Goal: Task Accomplishment & Management: Manage account settings

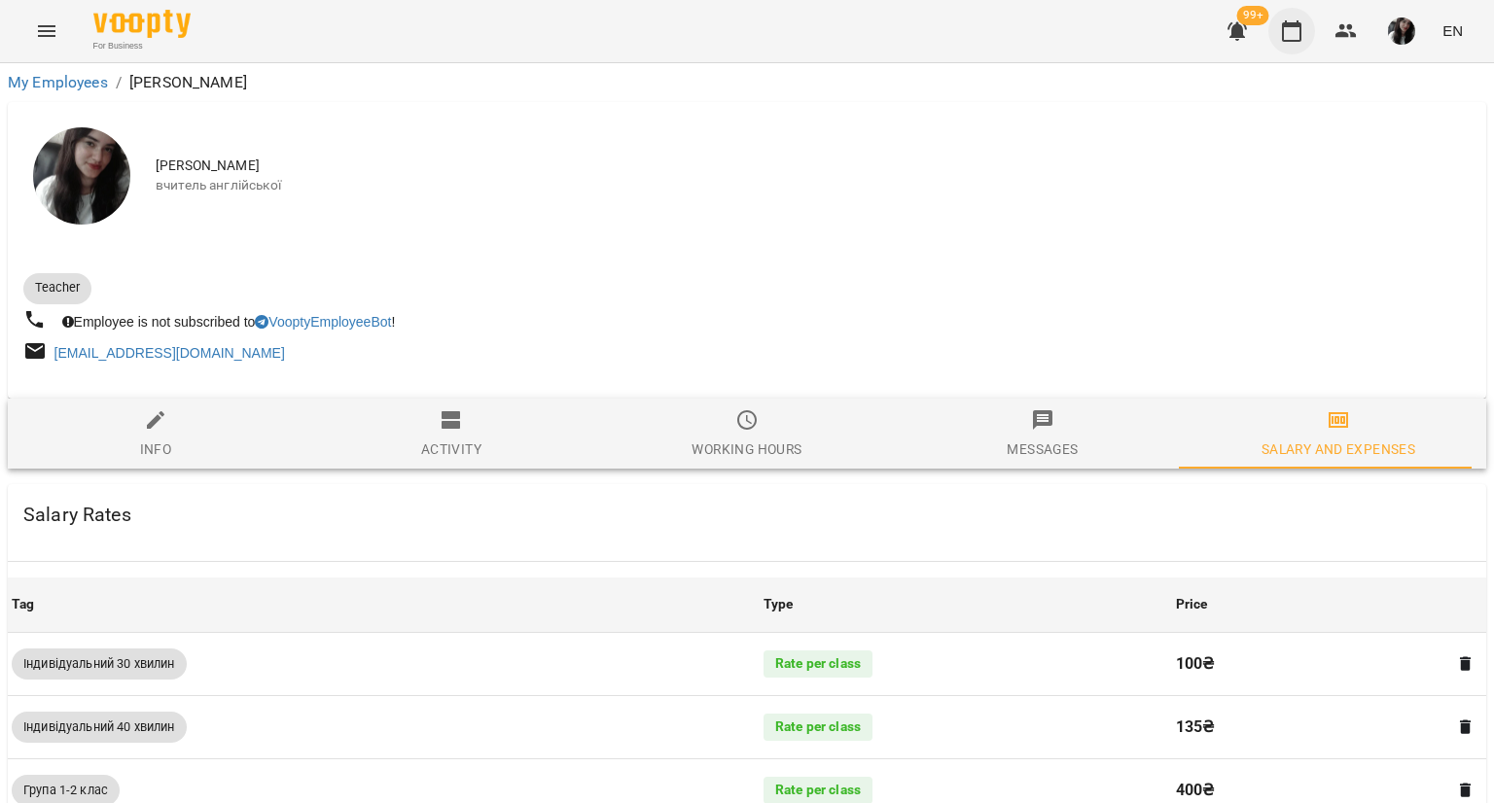
scroll to position [1152, 0]
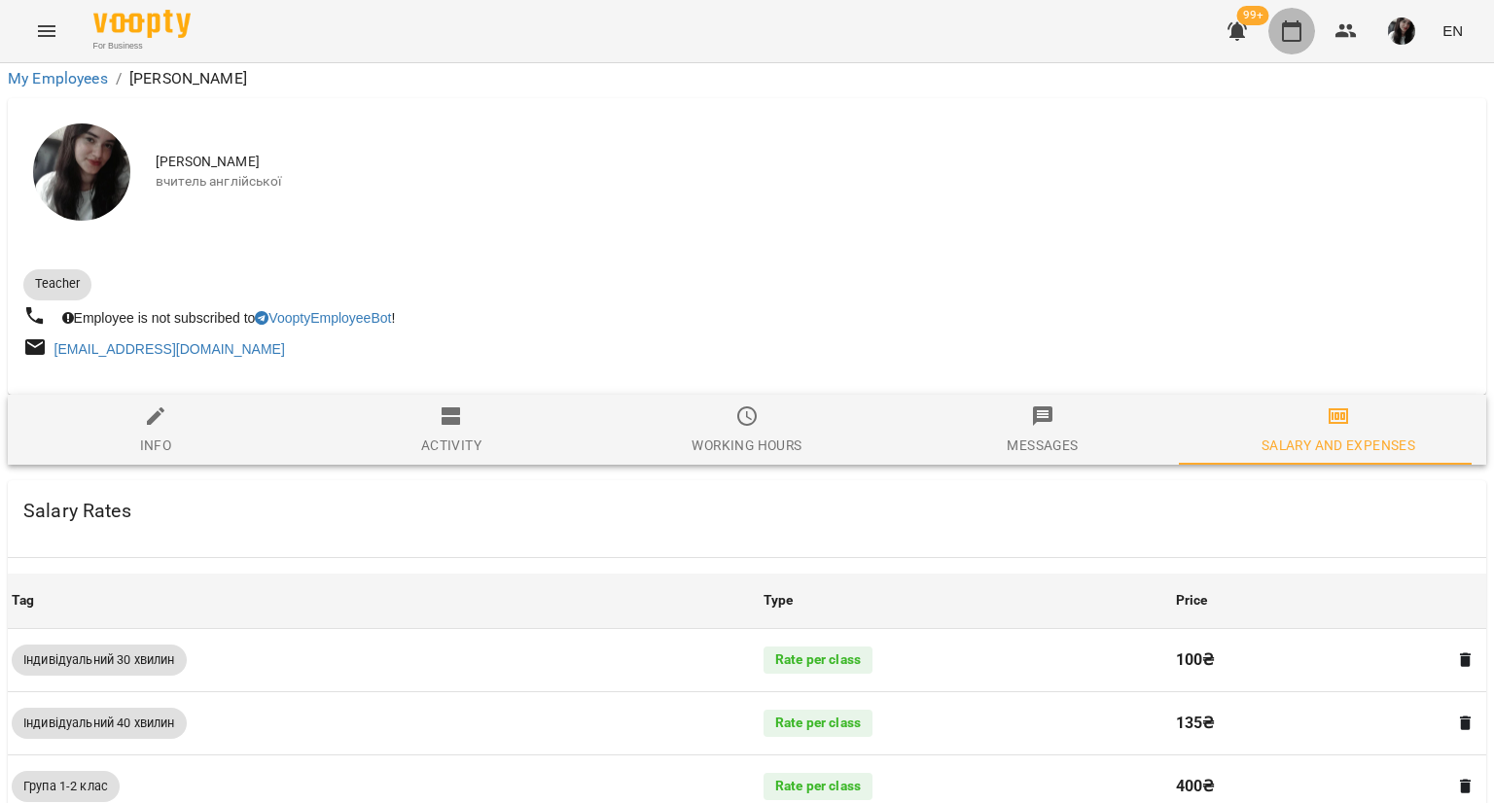
click at [1281, 32] on icon "button" at bounding box center [1291, 30] width 23 height 23
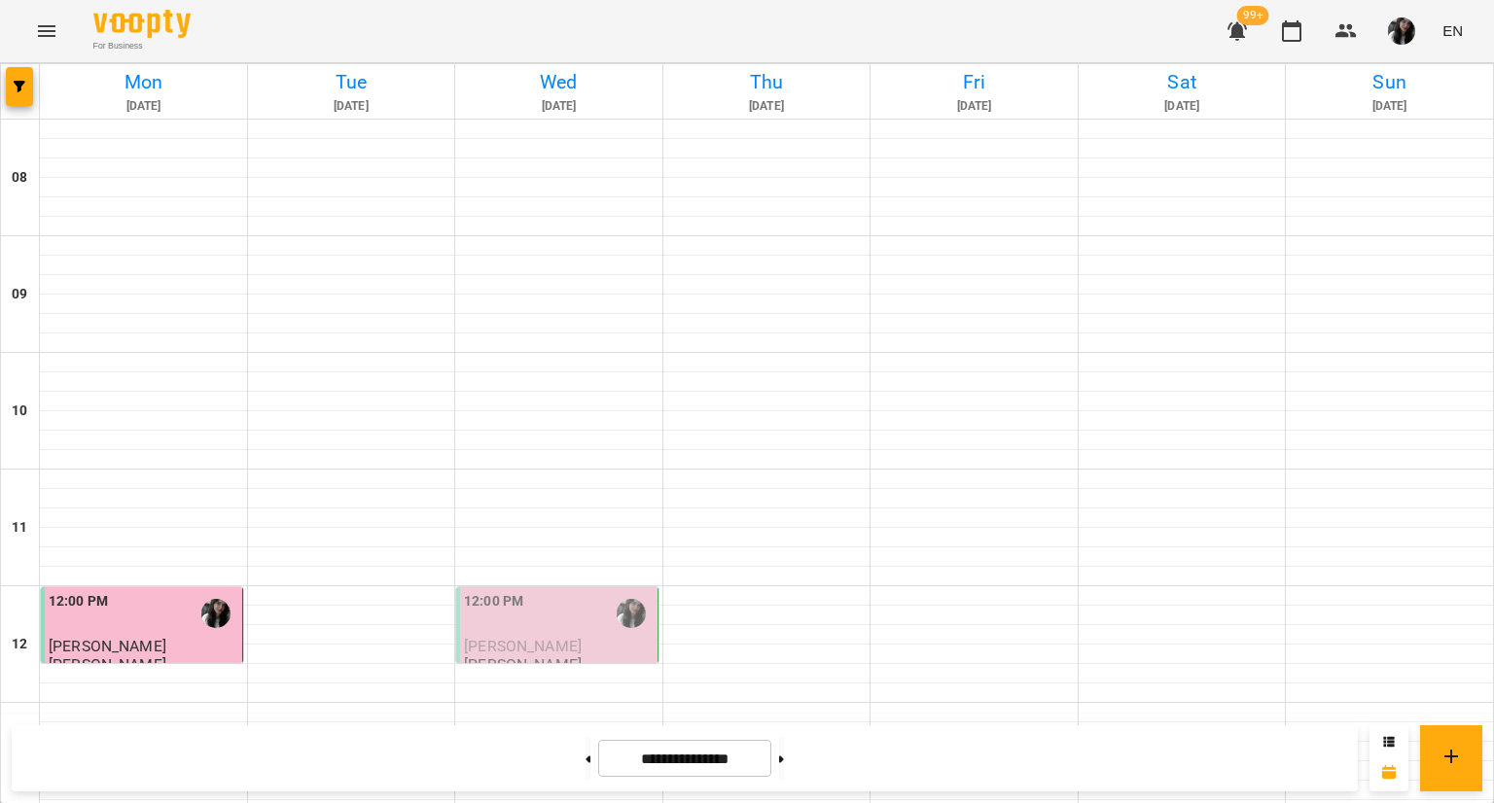
scroll to position [838, 0]
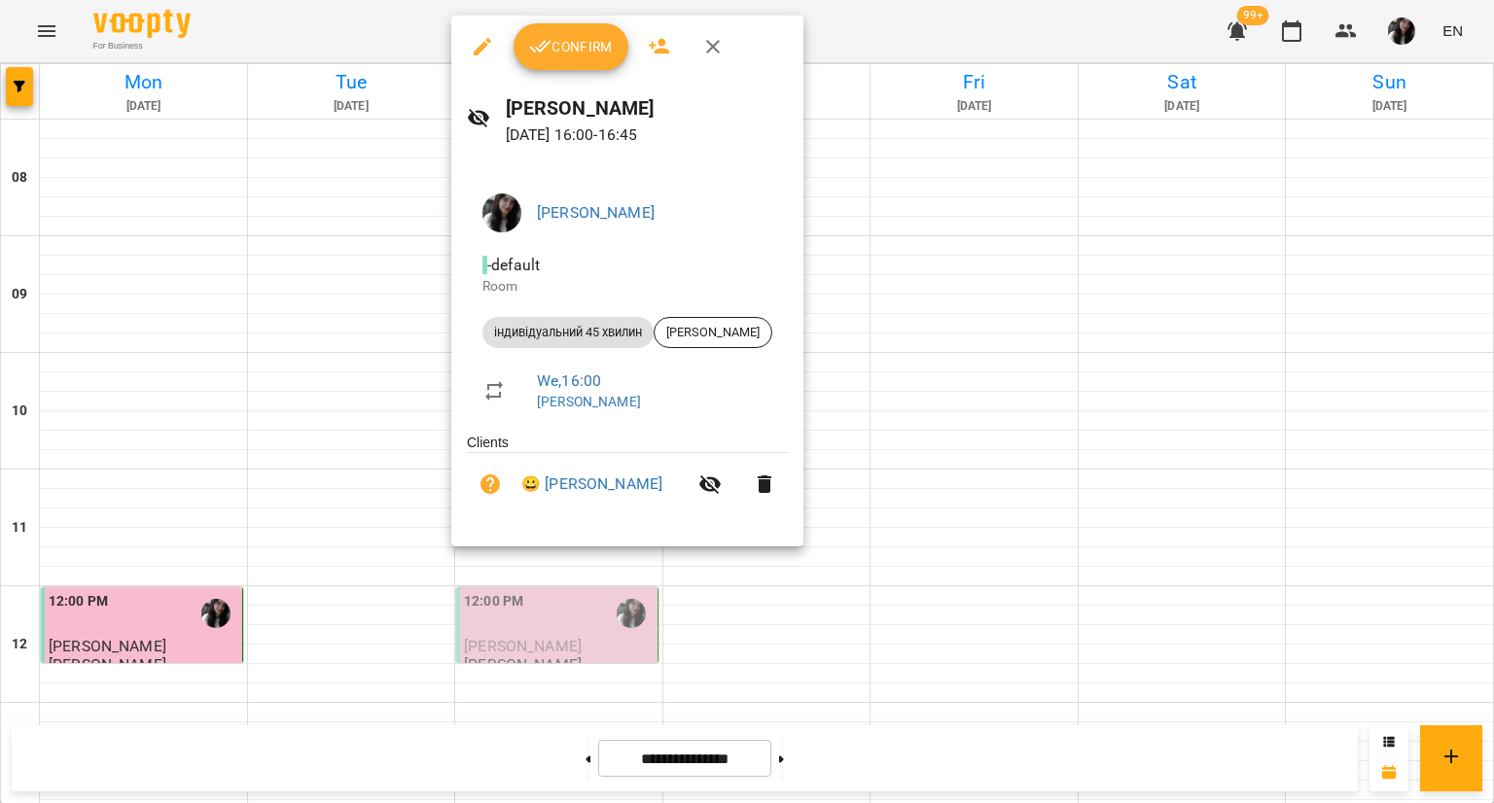
click at [825, 250] on div at bounding box center [747, 401] width 1494 height 803
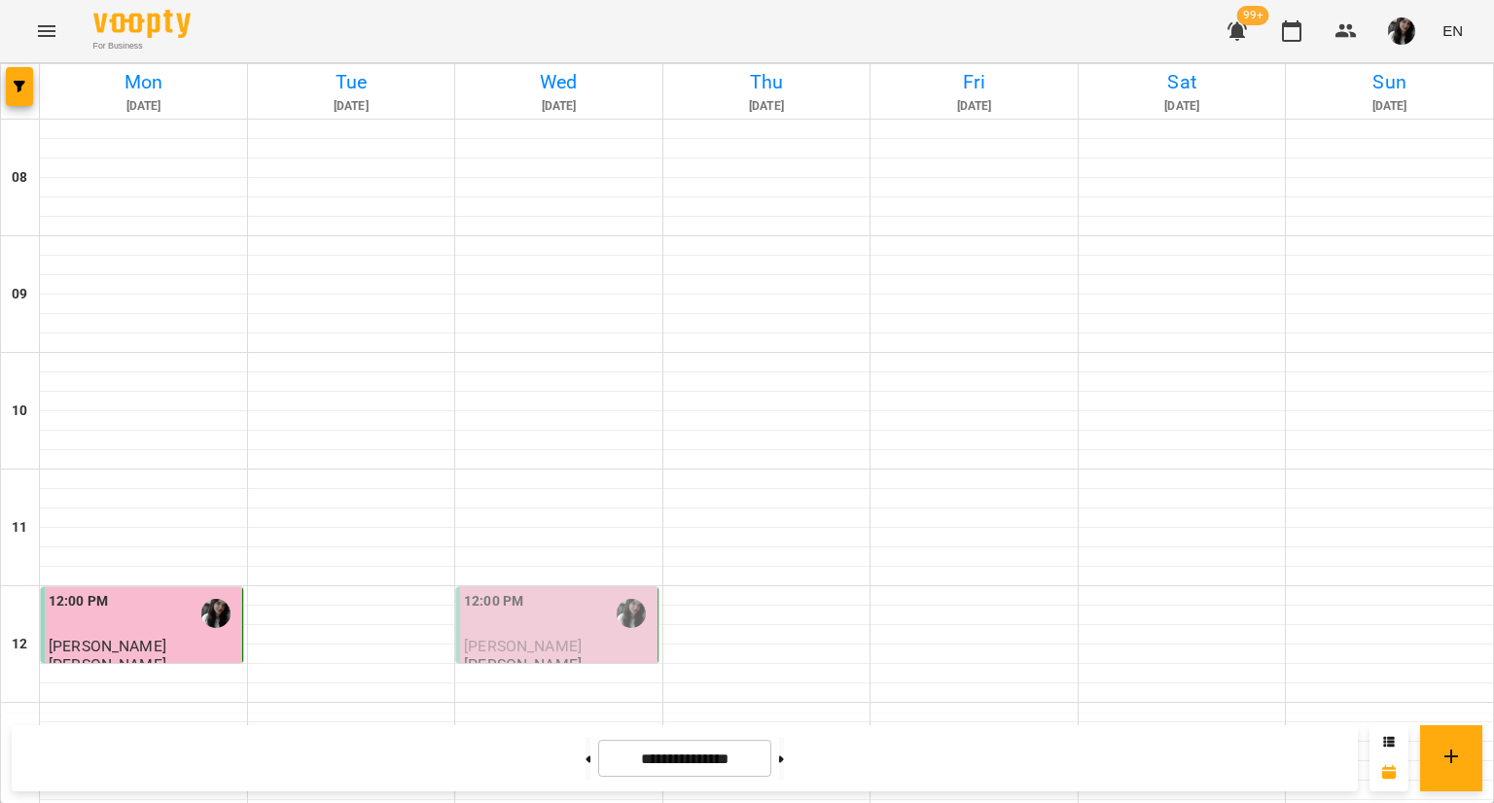
scroll to position [971, 0]
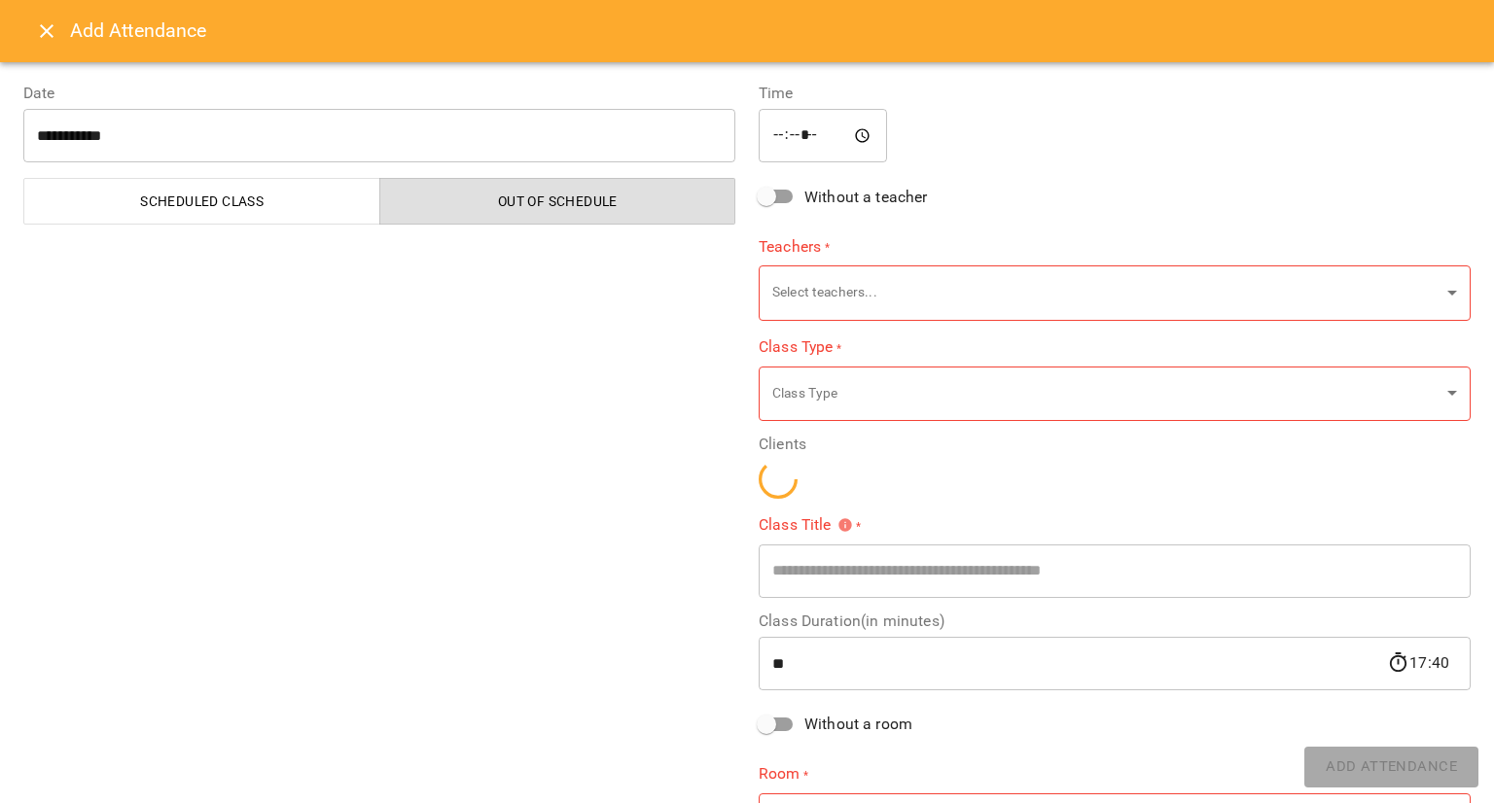
type input "**********"
type input "**"
type input "**********"
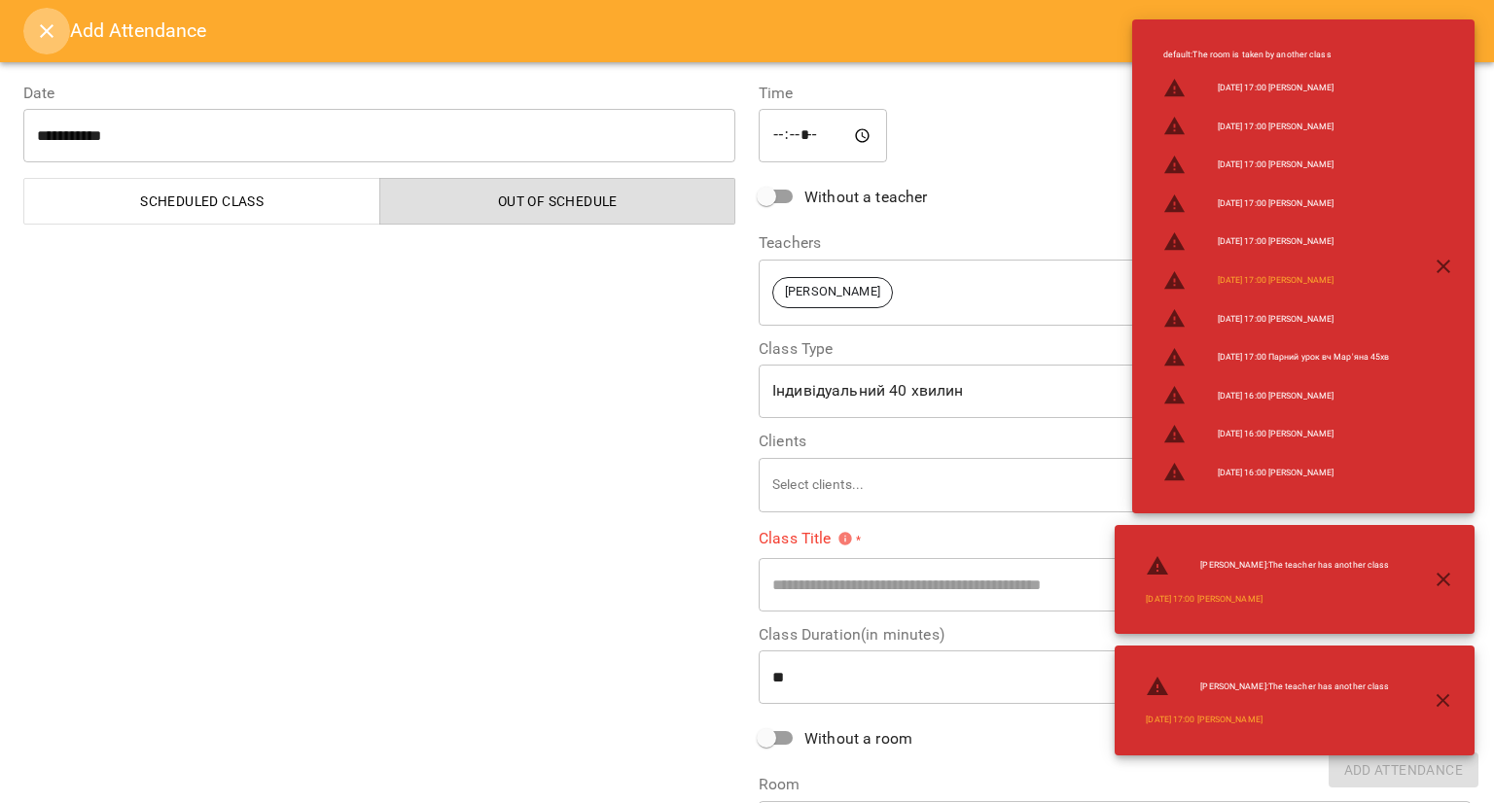
click at [50, 38] on icon "Close" at bounding box center [46, 30] width 23 height 23
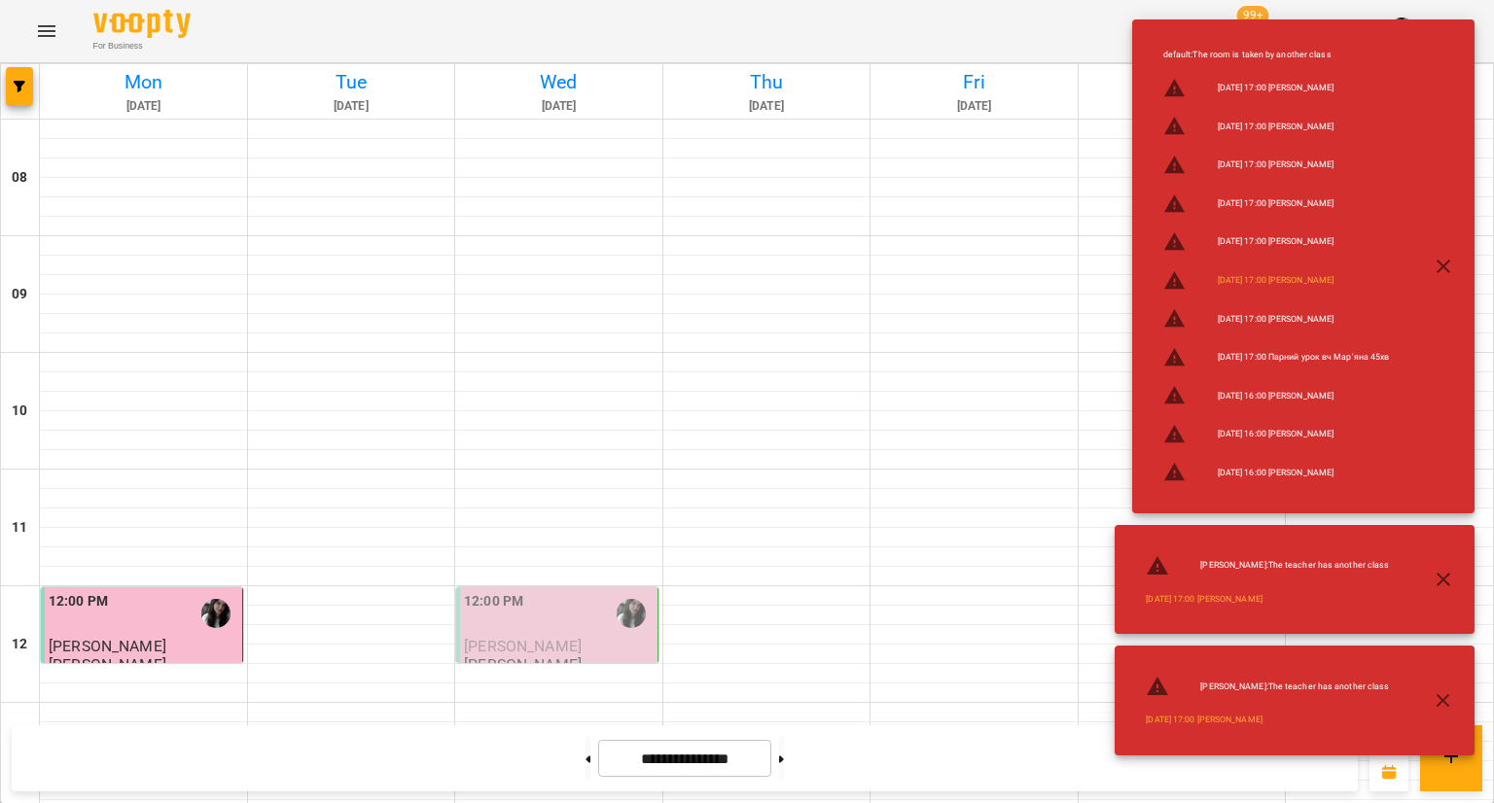
scroll to position [956, 0]
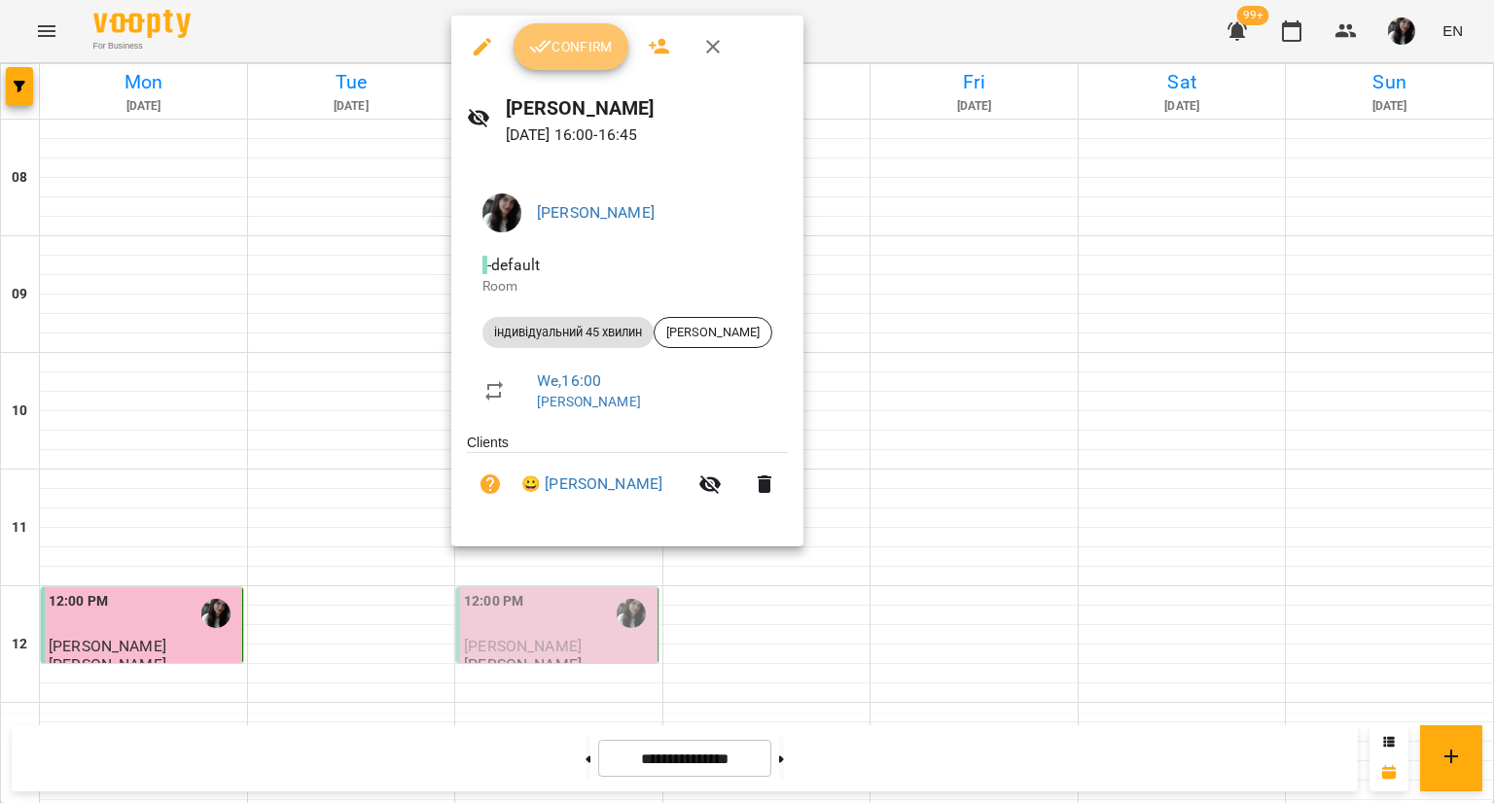
click at [572, 31] on button "Confirm" at bounding box center [571, 46] width 115 height 47
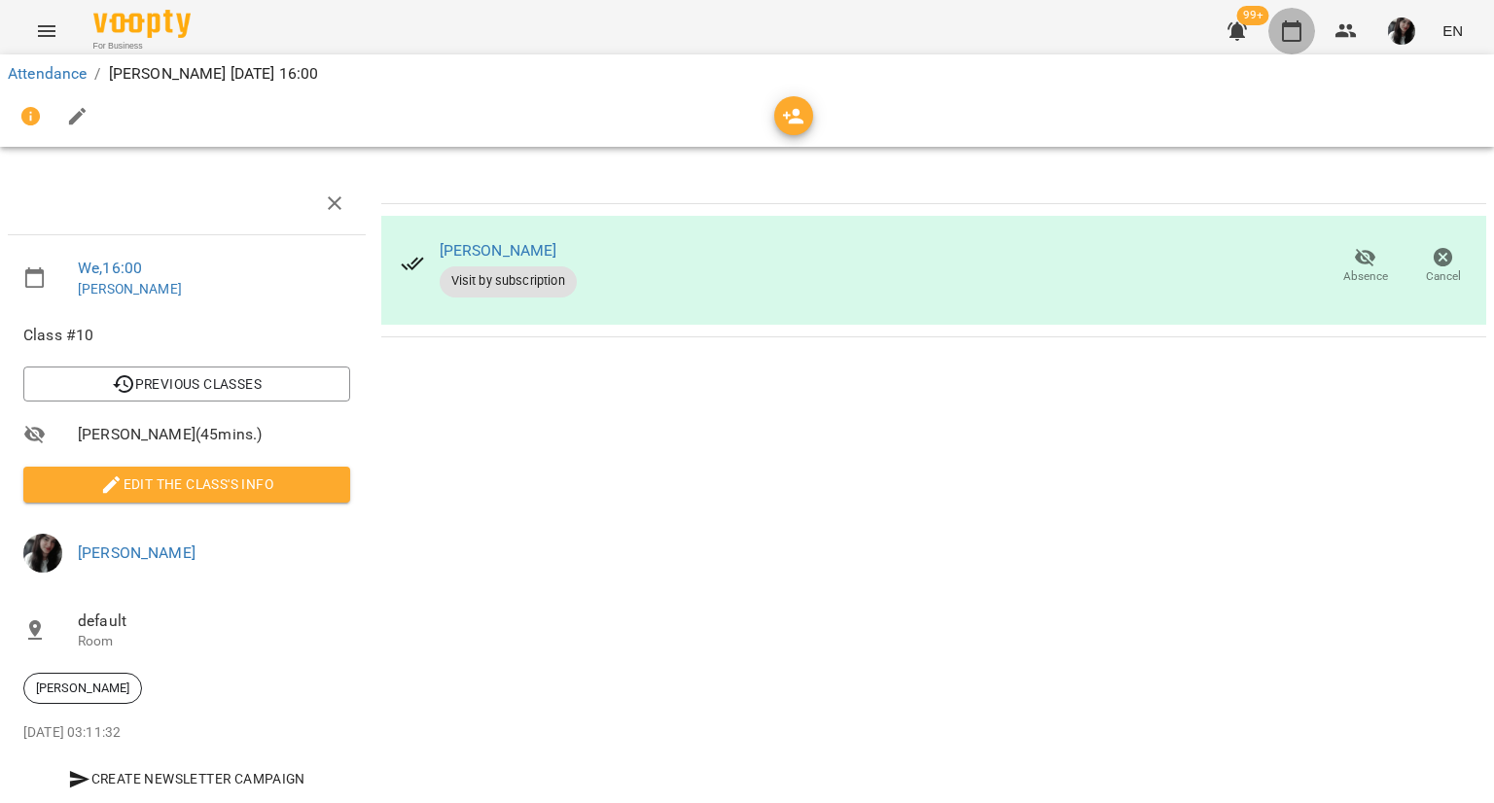
click at [1286, 30] on icon "button" at bounding box center [1291, 30] width 23 height 23
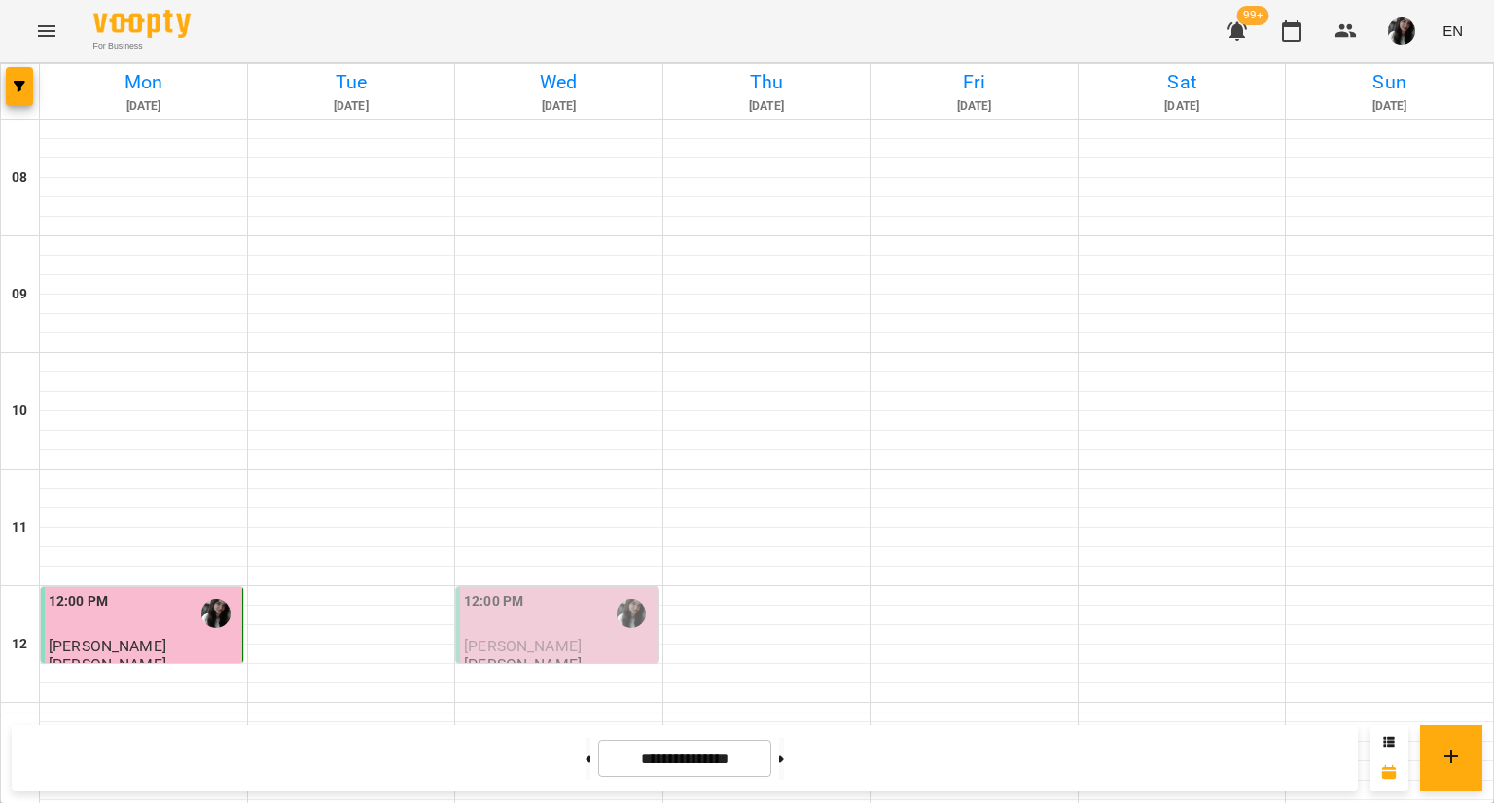
scroll to position [117, 0]
click at [631, 599] on img "Поліна Гончаренко" at bounding box center [631, 613] width 29 height 29
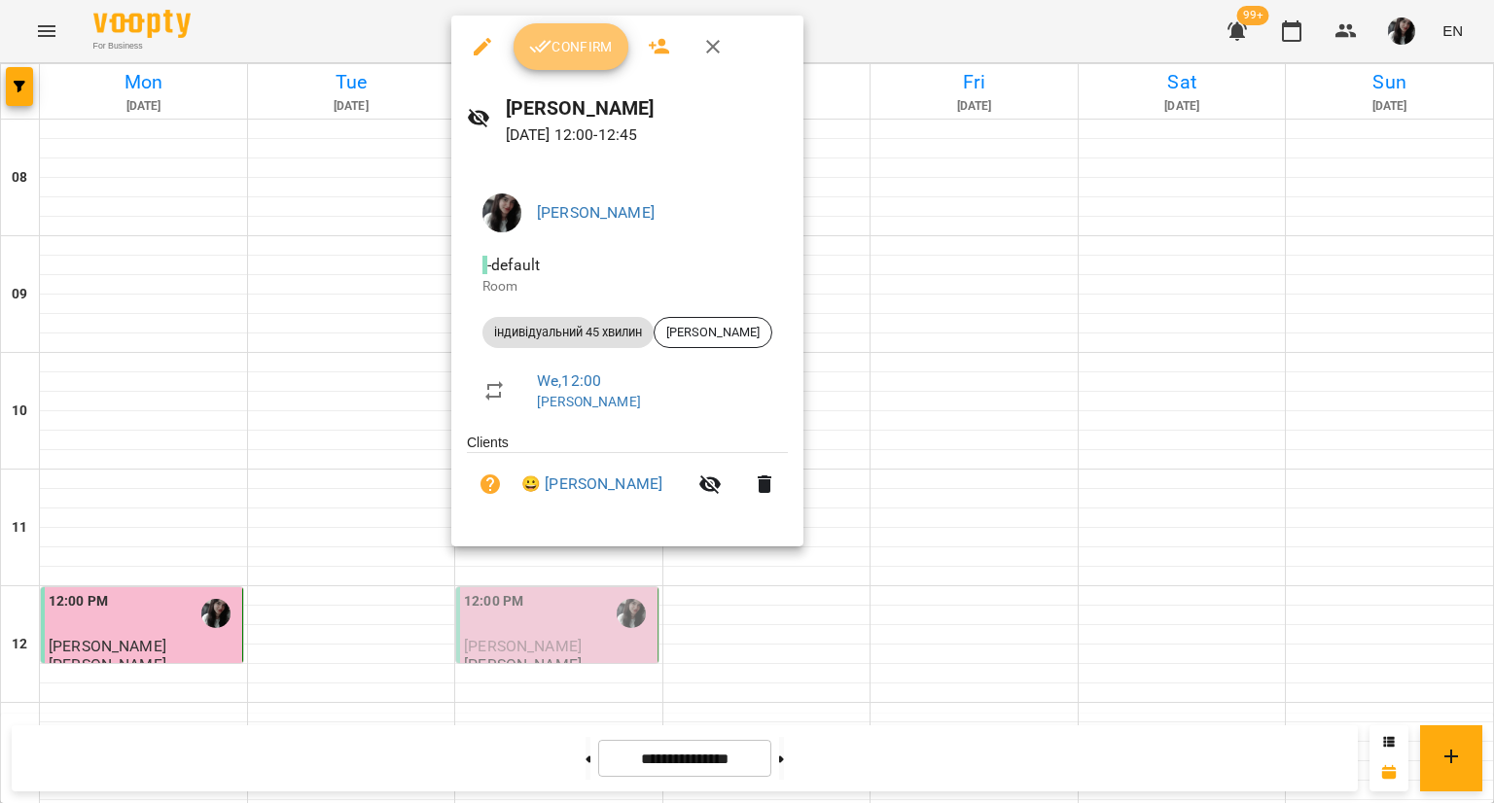
click at [567, 47] on span "Confirm" at bounding box center [571, 46] width 84 height 23
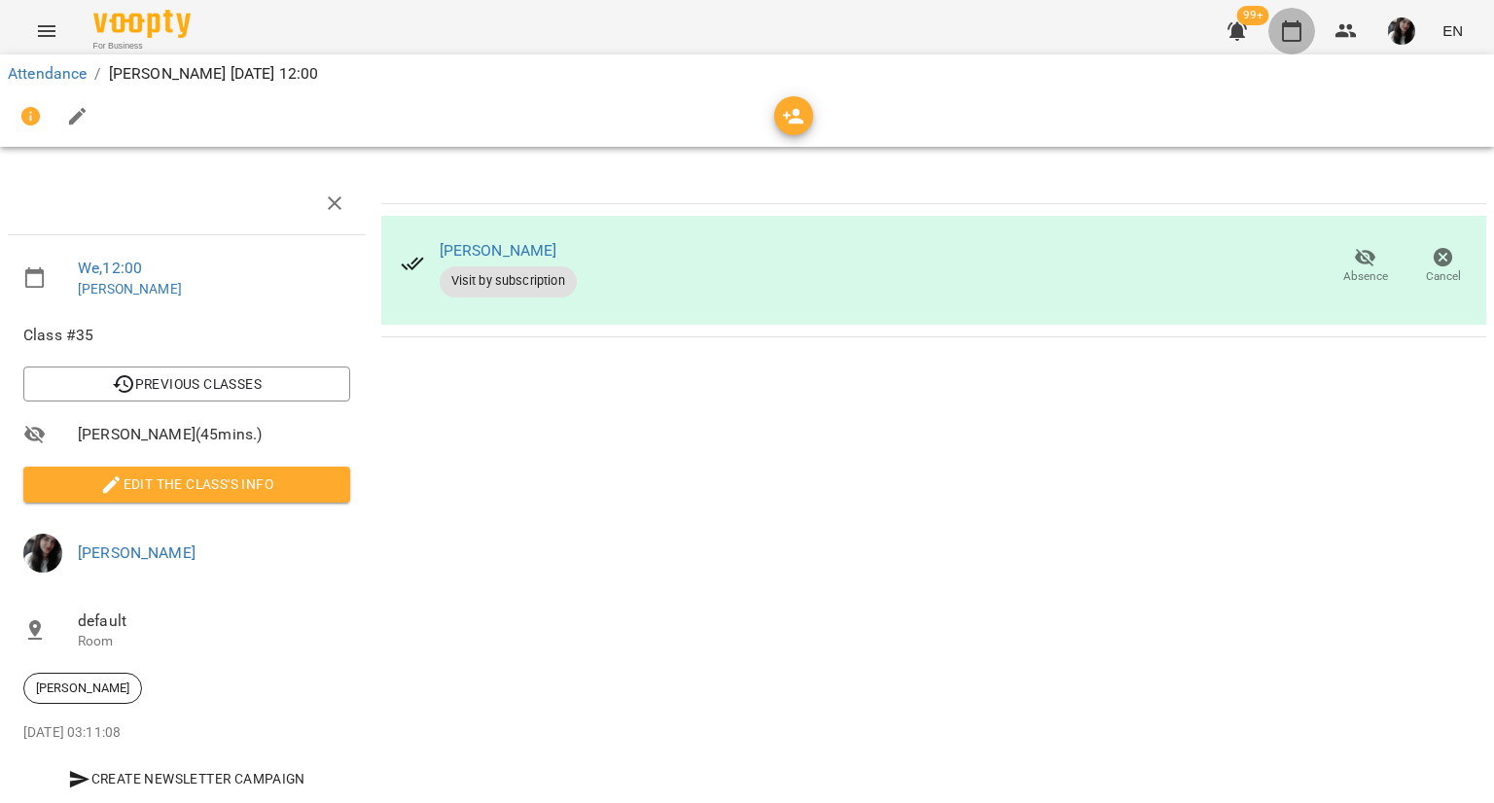
click at [1294, 32] on icon "button" at bounding box center [1291, 30] width 23 height 23
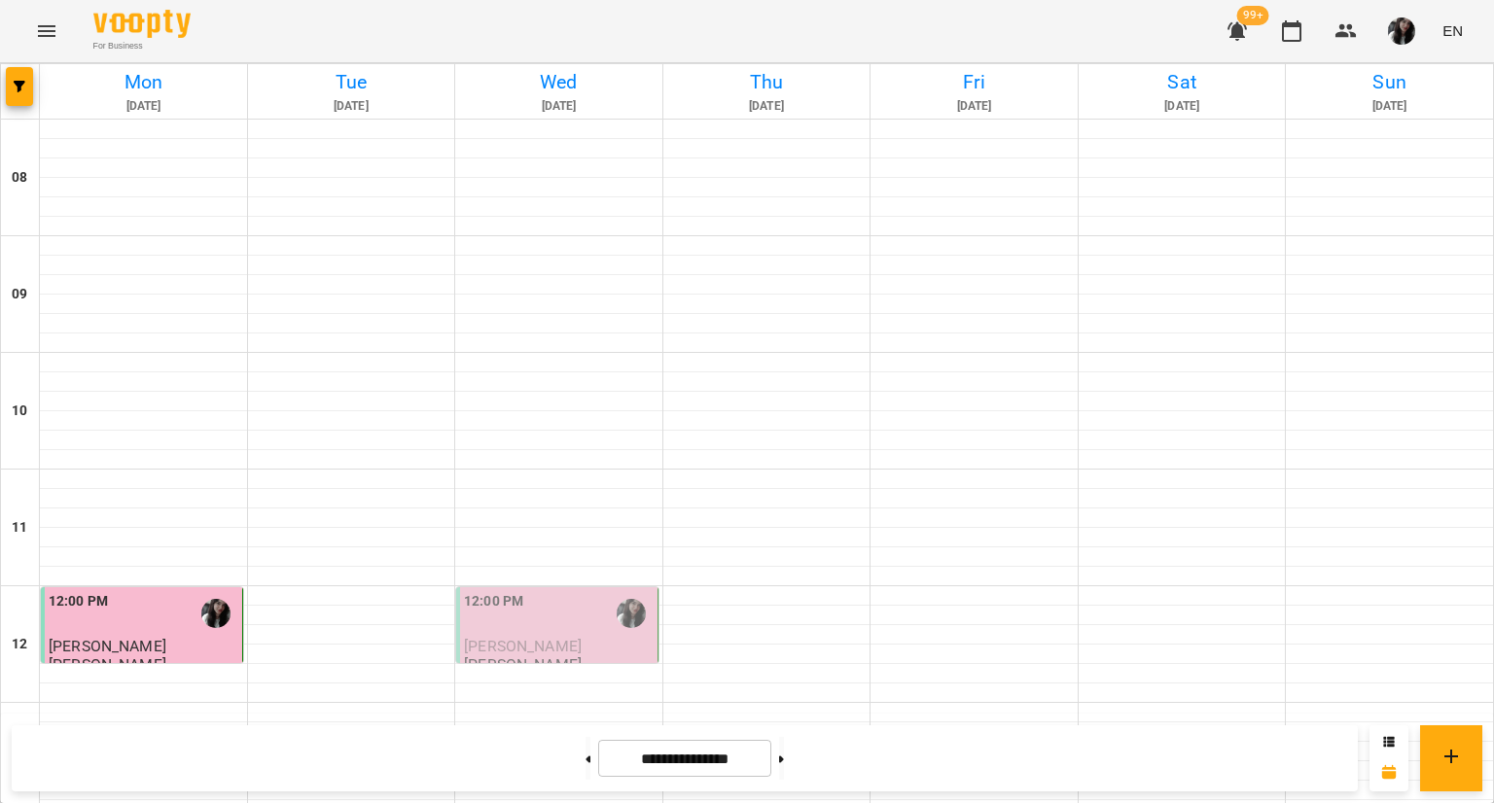
scroll to position [411, 0]
click at [619, 599] on img "Поліна Гончаренко" at bounding box center [631, 613] width 29 height 29
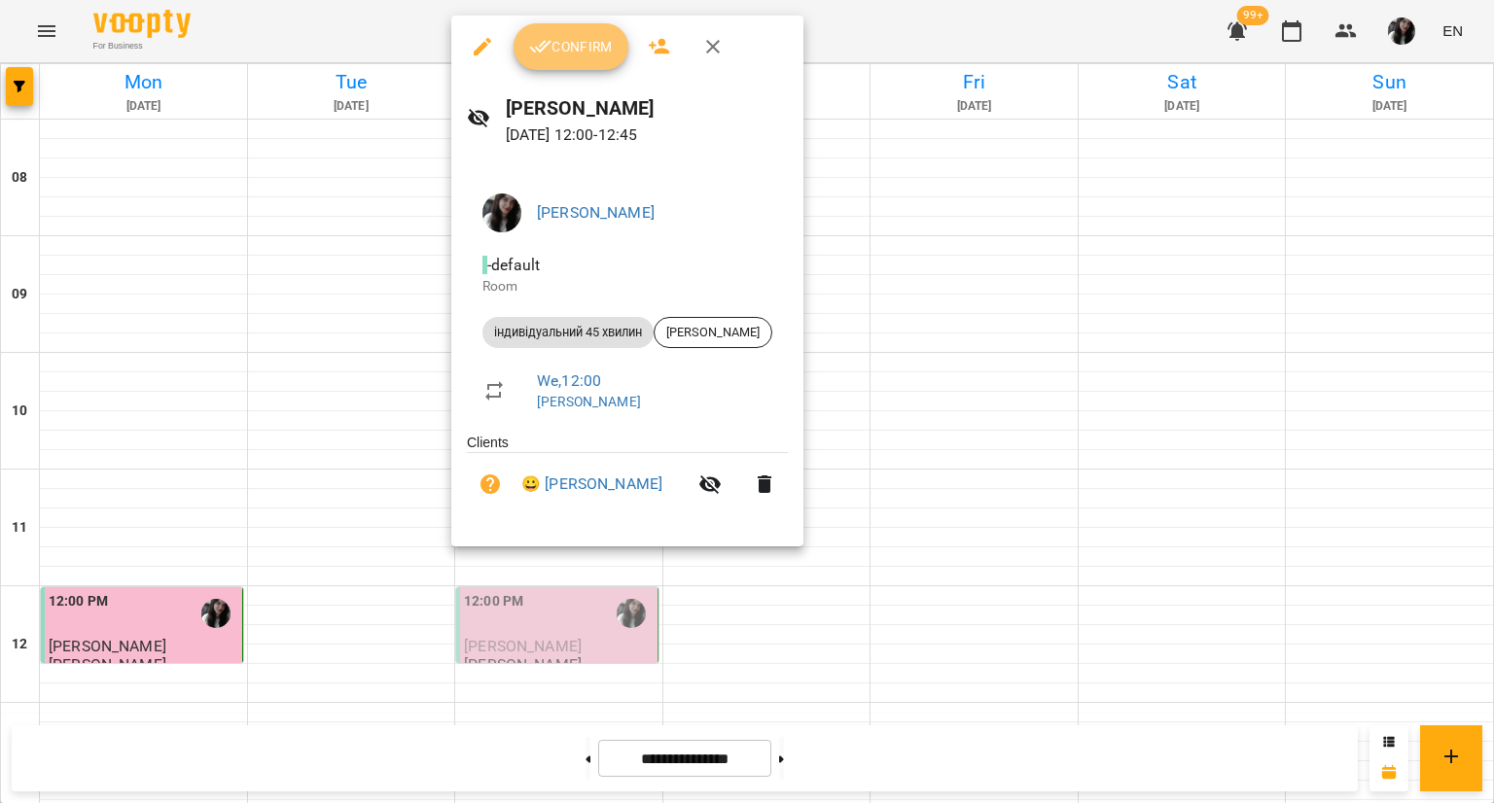
click at [556, 51] on span "Confirm" at bounding box center [571, 46] width 84 height 23
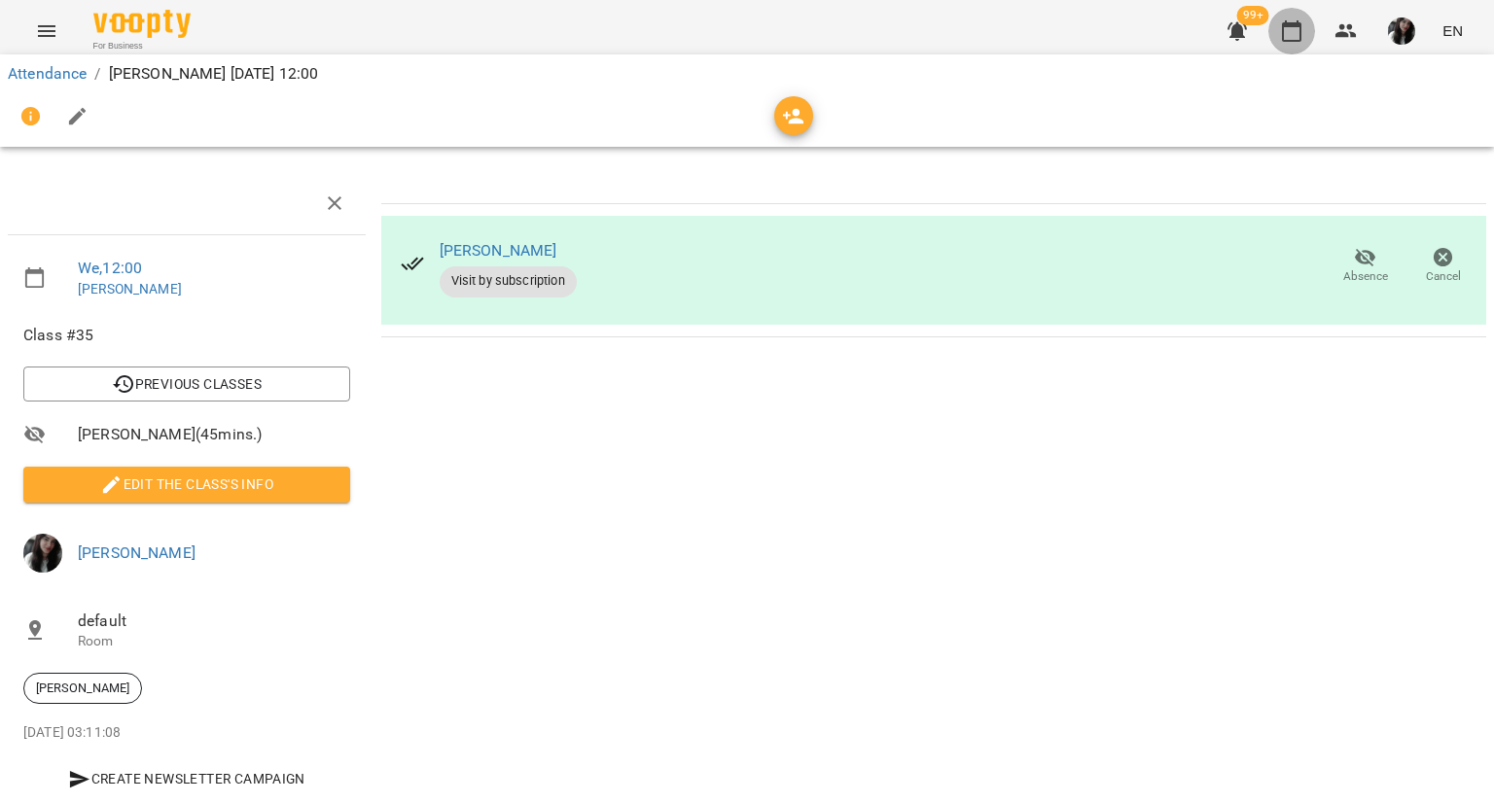
click at [1292, 43] on button "button" at bounding box center [1291, 31] width 47 height 47
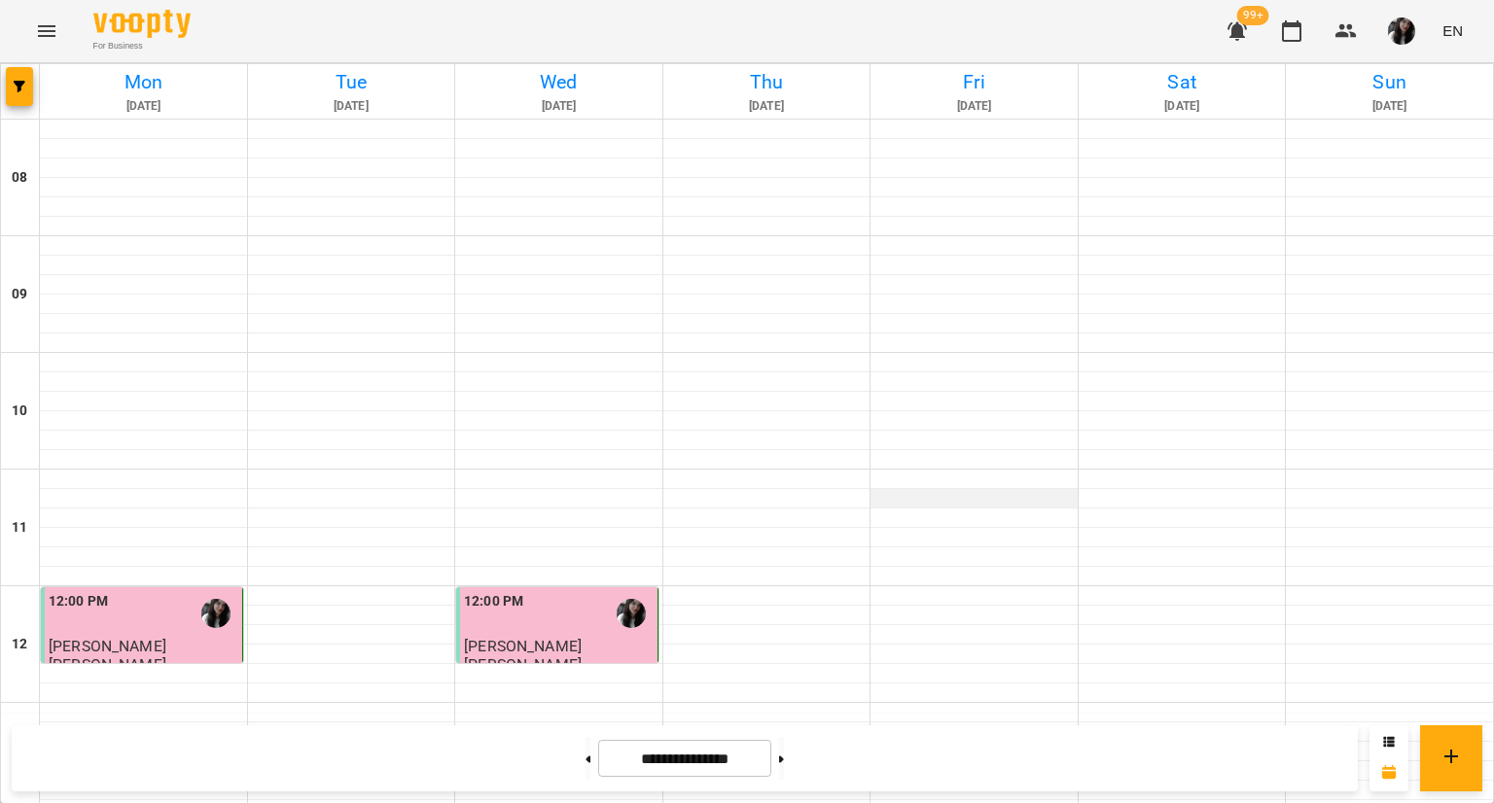
scroll to position [1038, 0]
